Goal: Register for event/course

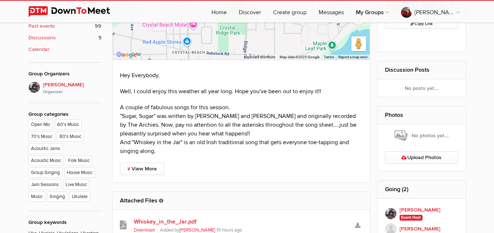
scroll to position [328, 0]
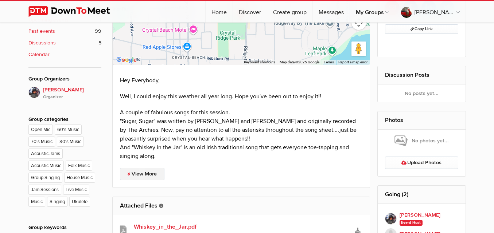
click at [133, 168] on link "View More" at bounding box center [142, 174] width 44 height 12
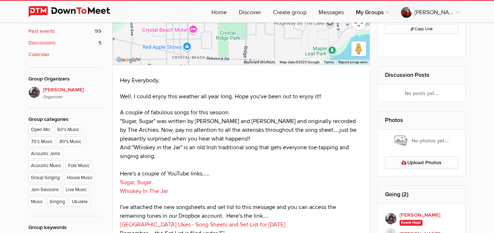
scroll to position [365, 0]
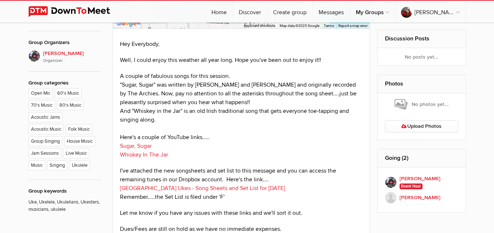
click at [249, 185] on link "Fort Erie Ukes - Song Sheets and Set List for September 25, 2025" at bounding box center [202, 188] width 165 height 7
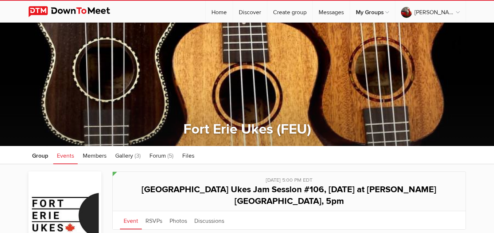
scroll to position [365, 0]
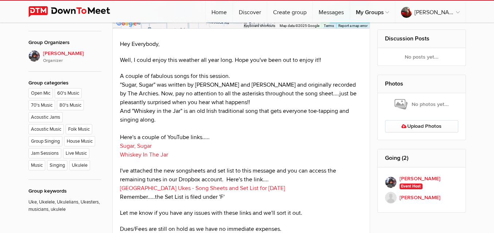
click at [184, 185] on link "Fort Erie Ukes - Song Sheets and Set List for September 25, 2025" at bounding box center [202, 188] width 165 height 7
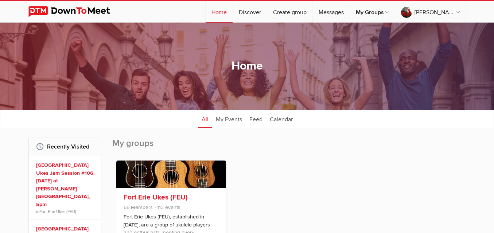
click at [183, 181] on link at bounding box center [171, 174] width 110 height 27
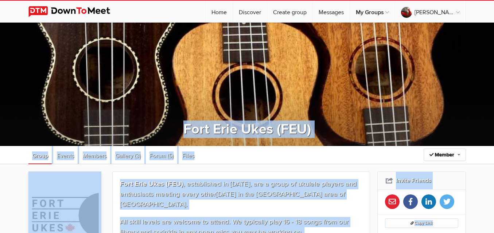
click at [233, 155] on ul "Group Events Members Gallery (3) More Forum (5) Files Forum (5) Files" at bounding box center [246, 155] width 437 height 18
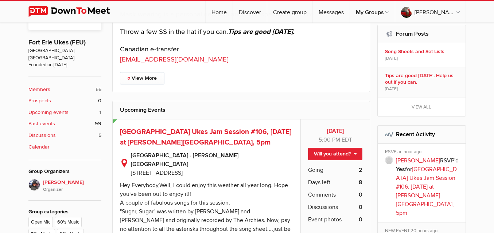
scroll to position [255, 0]
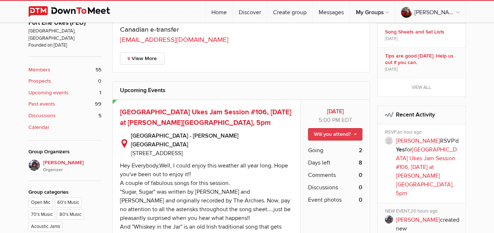
click at [340, 130] on link "Will you attend?" at bounding box center [335, 134] width 54 height 12
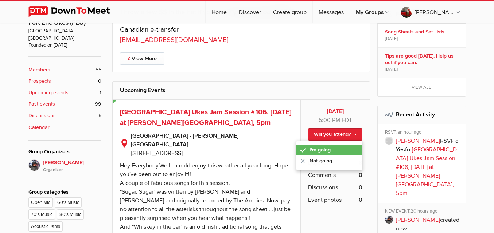
click at [325, 146] on link "I'm going" at bounding box center [329, 150] width 66 height 11
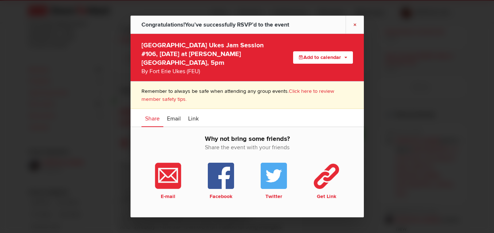
click at [356, 27] on link "×" at bounding box center [355, 25] width 18 height 18
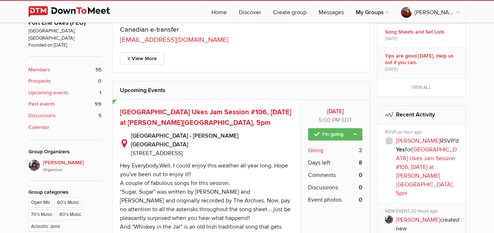
click at [318, 149] on span "Going" at bounding box center [315, 150] width 15 height 9
